Goal: Task Accomplishment & Management: Use online tool/utility

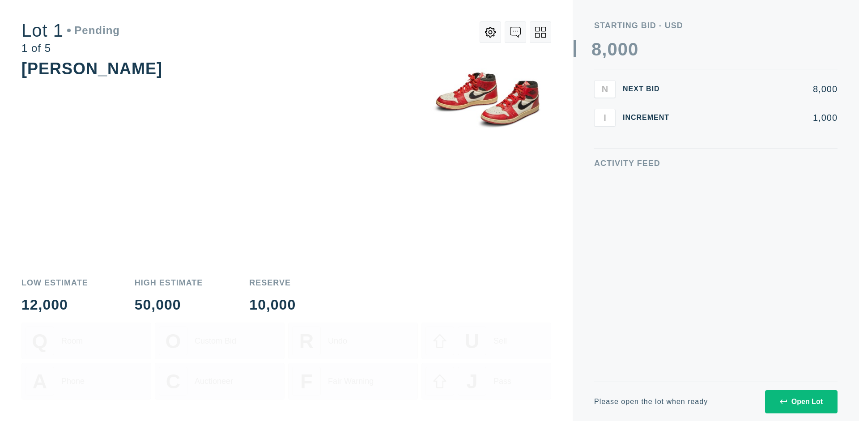
click at [800, 401] on div "Open Lot" at bounding box center [800, 402] width 43 height 8
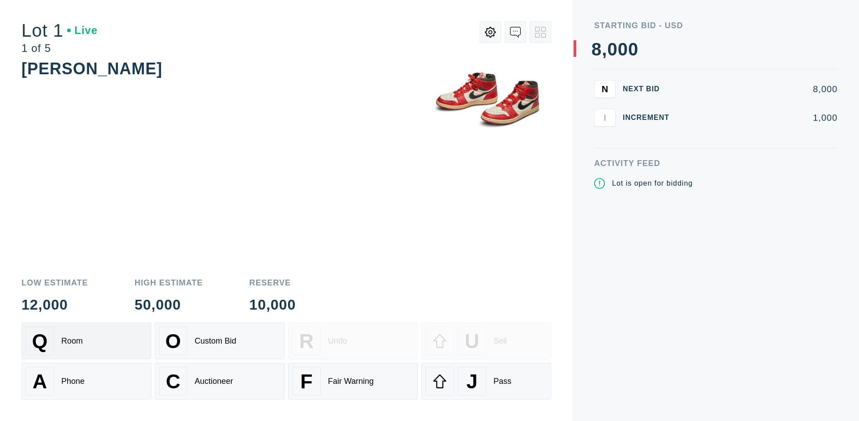
click at [86, 341] on div "Q Room" at bounding box center [86, 340] width 122 height 29
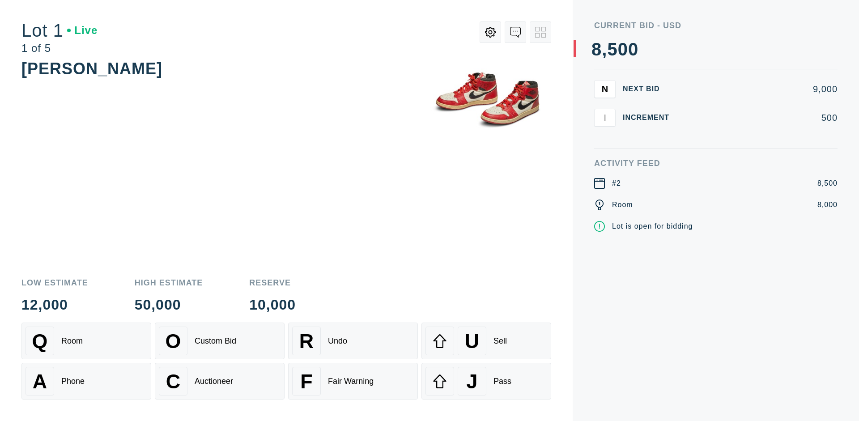
click at [86, 341] on div "Q Room" at bounding box center [86, 340] width 122 height 29
